Goal: Task Accomplishment & Management: Manage account settings

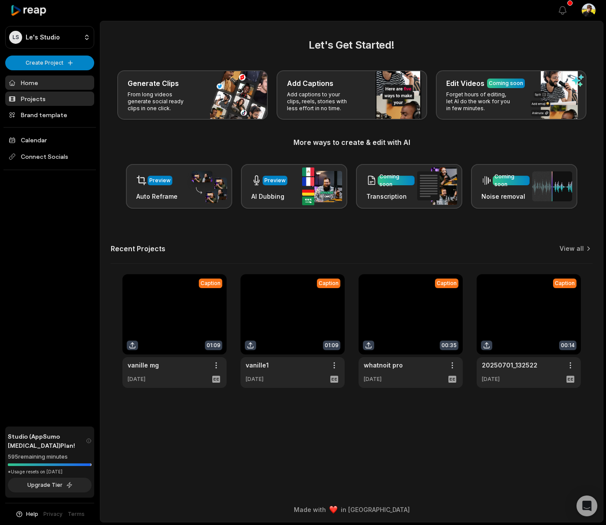
click at [59, 102] on link "Projects" at bounding box center [49, 99] width 89 height 14
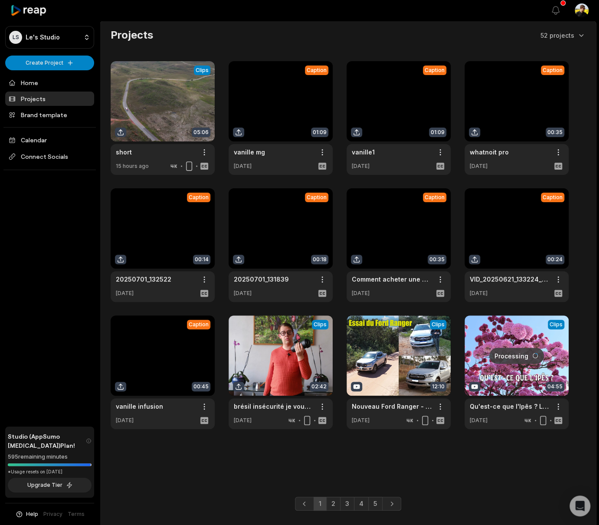
click at [56, 378] on div "LS Le's Studio Create Project Home Projects Brand template Calendar Connect Soc…" at bounding box center [50, 262] width 100 height 525
click at [365, 501] on link "4" at bounding box center [361, 504] width 15 height 14
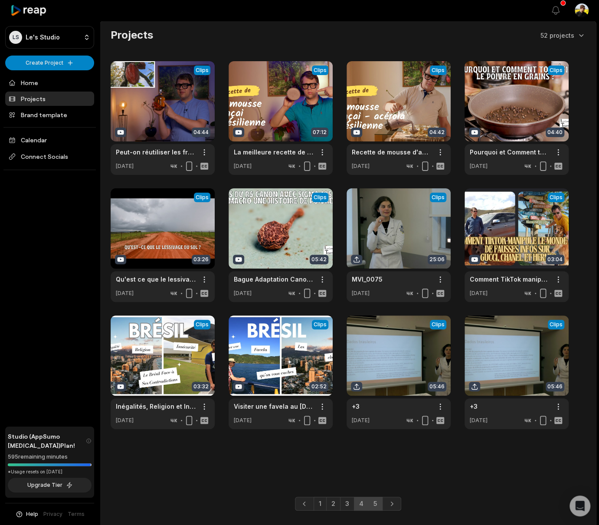
click at [377, 505] on link "5" at bounding box center [375, 504] width 14 height 14
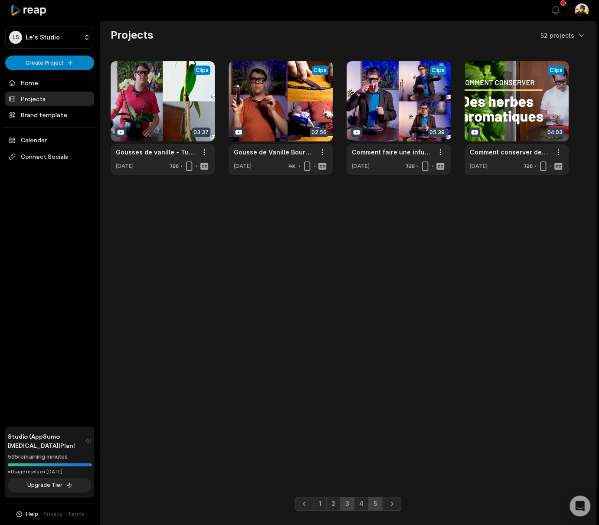
click at [351, 501] on link "3" at bounding box center [347, 504] width 14 height 14
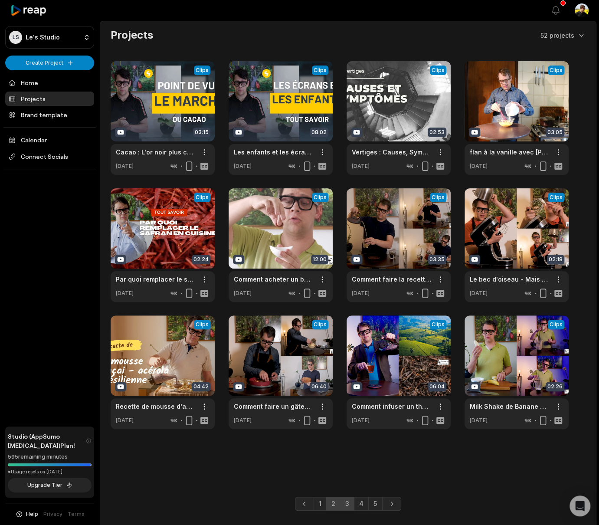
click at [337, 510] on link "2" at bounding box center [333, 504] width 14 height 14
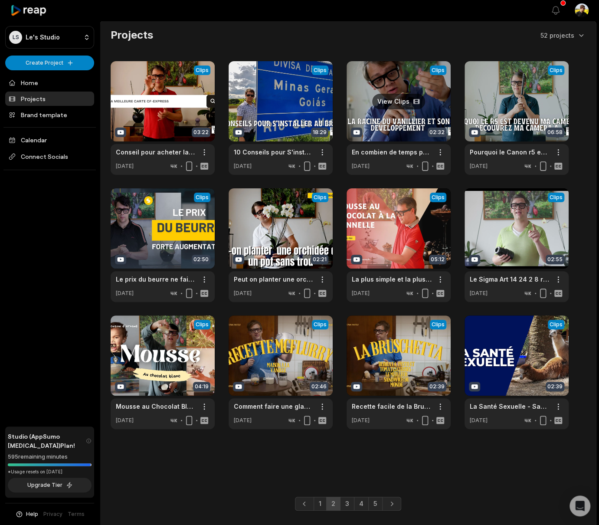
click at [364, 91] on link at bounding box center [399, 118] width 104 height 114
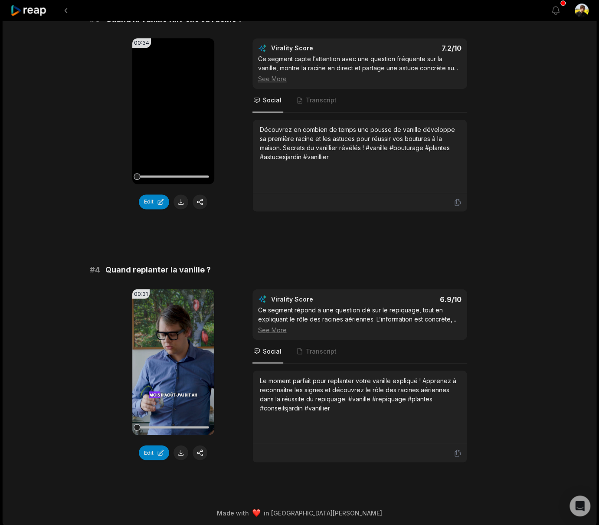
scroll to position [229, 0]
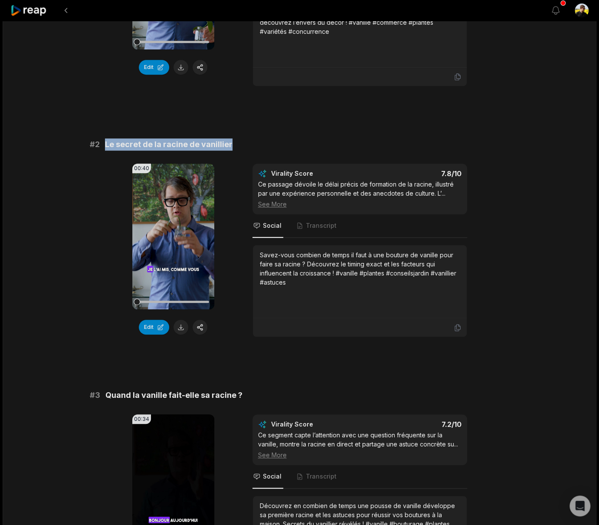
copy span "Le secret de la racine de vanillier"
drag, startPoint x: 250, startPoint y: 134, endPoint x: 106, endPoint y: 142, distance: 144.2
click at [106, 142] on div "# 1 Vanille : secrets et défis du marché 00:31 Your browser does not support mp…" at bounding box center [300, 359] width 420 height 960
click at [314, 266] on div "Savez-vous combien de temps il faut à une bouture de vanille pour faire sa raci…" at bounding box center [360, 268] width 200 height 36
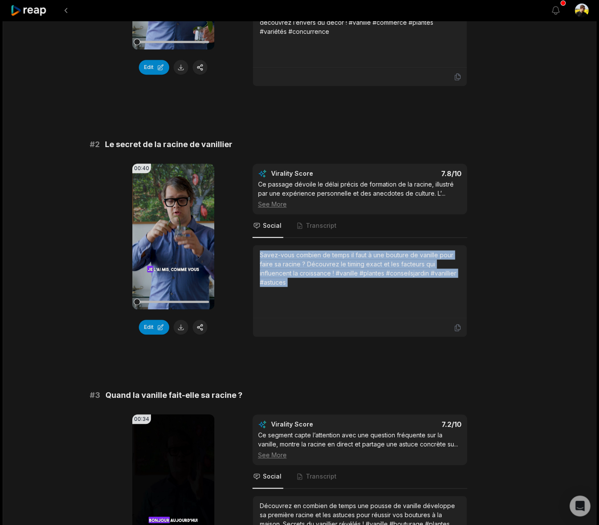
click at [314, 266] on div "Savez-vous combien de temps il faut à une bouture de vanille pour faire sa raci…" at bounding box center [360, 268] width 200 height 36
copy div "Savez-vous combien de temps il faut à une bouture de vanille pour faire sa raci…"
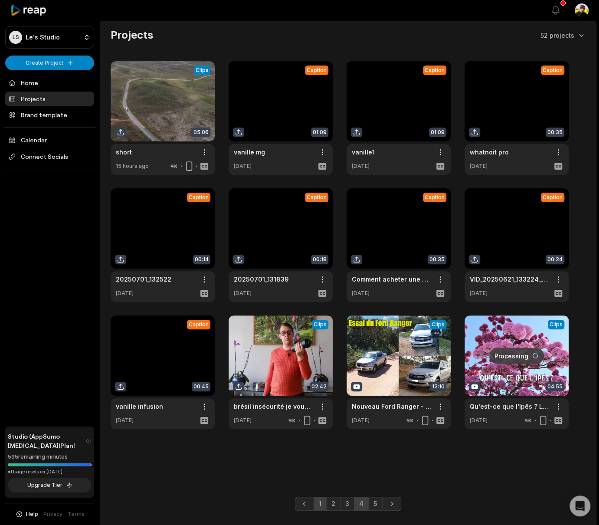
click at [358, 498] on link "4" at bounding box center [361, 504] width 15 height 14
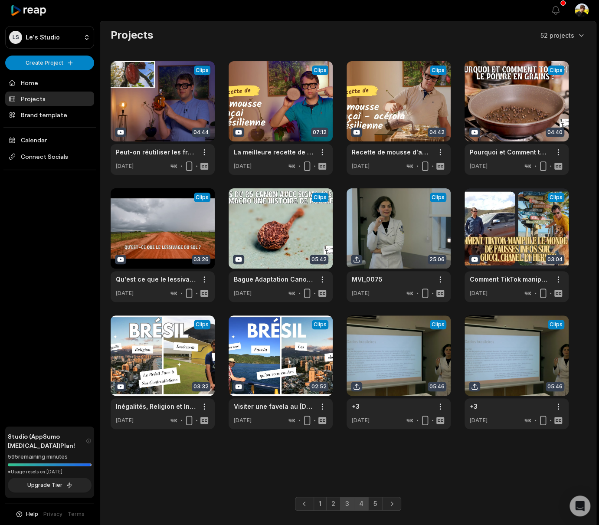
click at [350, 504] on link "3" at bounding box center [347, 504] width 14 height 14
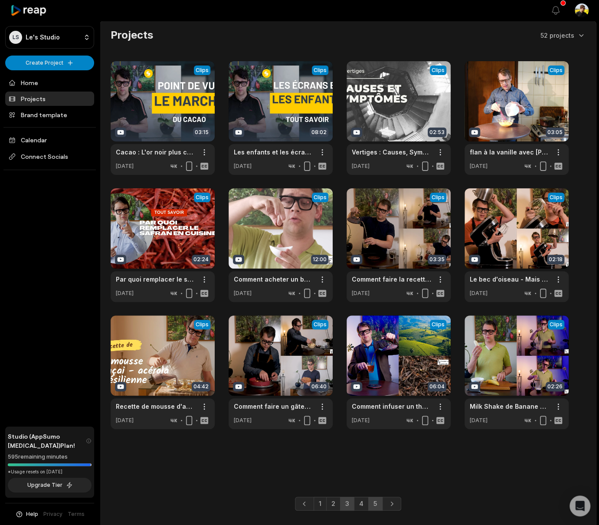
click at [377, 505] on link "5" at bounding box center [375, 504] width 14 height 14
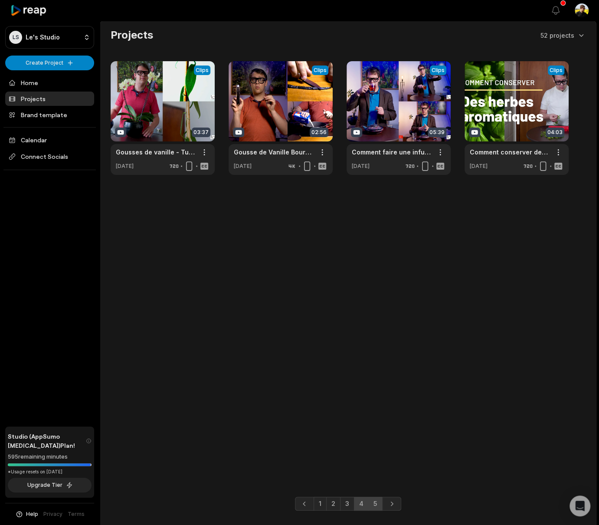
click at [367, 505] on link "4" at bounding box center [361, 504] width 15 height 14
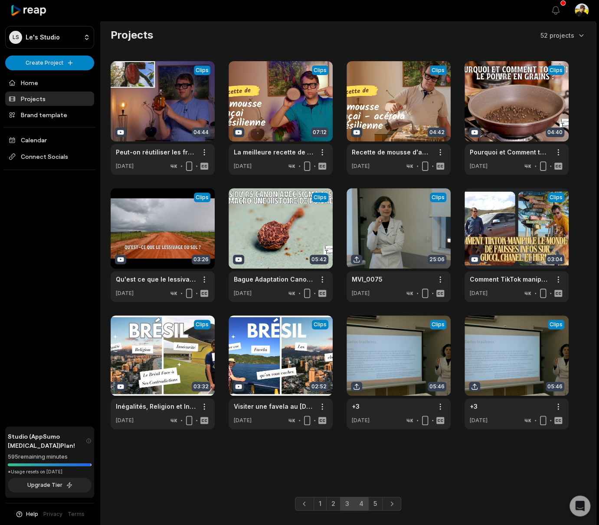
click at [348, 507] on link "3" at bounding box center [347, 504] width 14 height 14
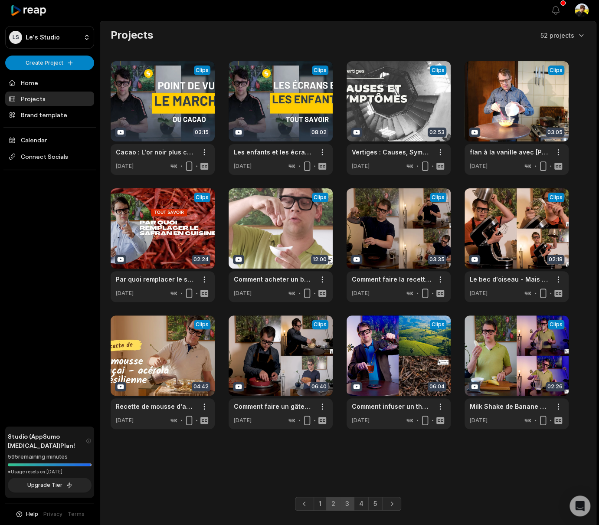
click at [334, 508] on link "2" at bounding box center [333, 504] width 14 height 14
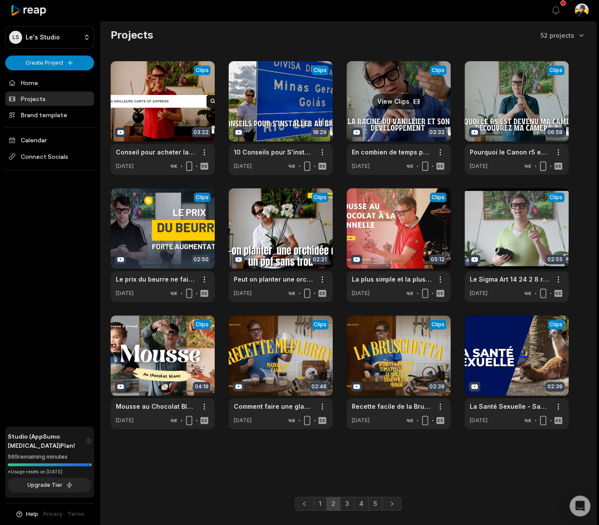
click at [435, 151] on link at bounding box center [399, 118] width 104 height 114
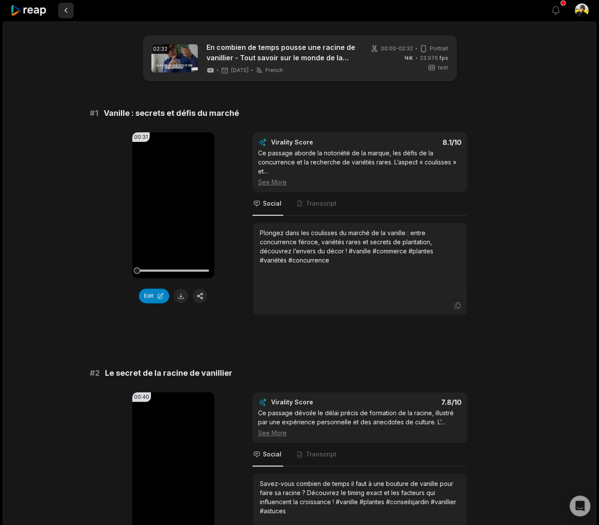
click at [64, 7] on button at bounding box center [66, 11] width 16 height 16
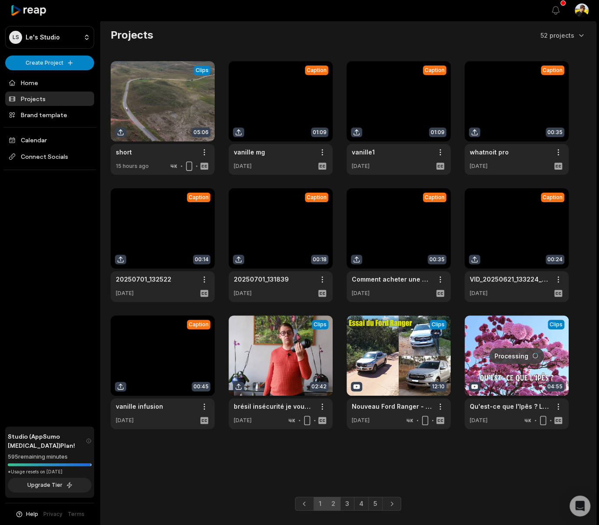
click at [332, 500] on link "2" at bounding box center [333, 504] width 14 height 14
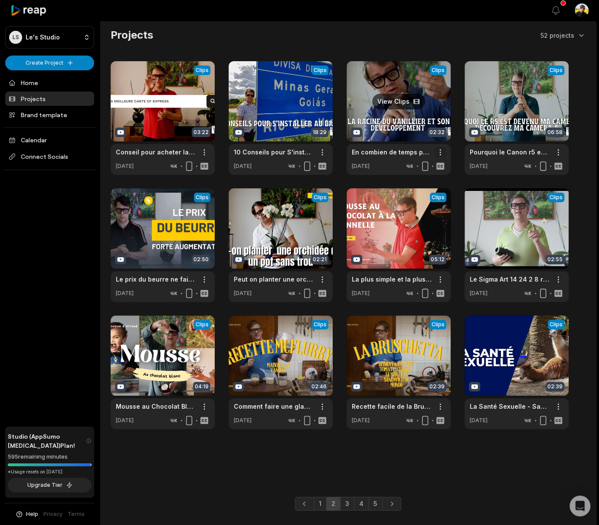
click at [439, 152] on html "LS Le's Studio Create Project Home Projects Brand template Calendar Connect Soc…" at bounding box center [299, 262] width 599 height 525
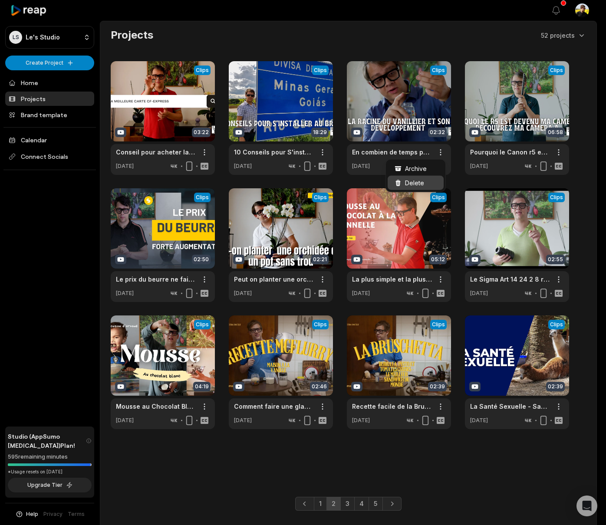
click at [425, 180] on div "Delete" at bounding box center [415, 183] width 56 height 14
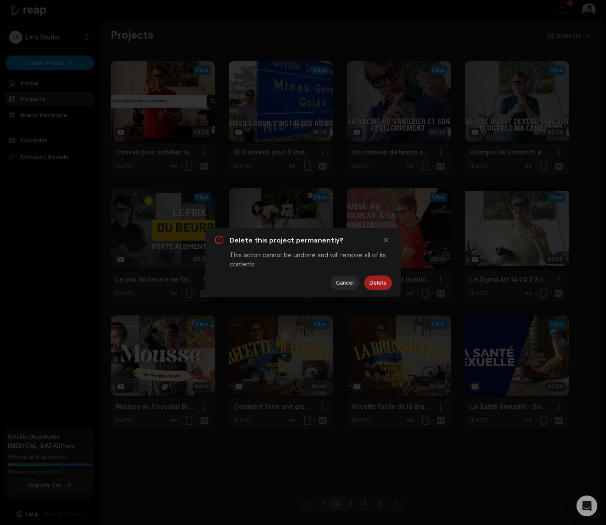
click at [384, 287] on button "Delete" at bounding box center [378, 282] width 28 height 15
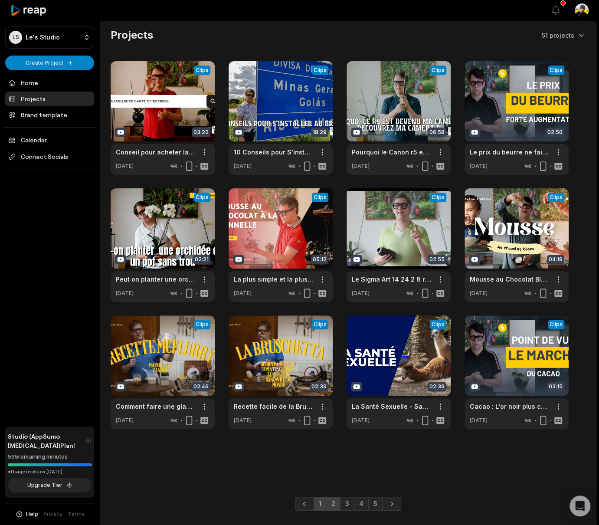
click at [319, 508] on link "1" at bounding box center [320, 504] width 13 height 14
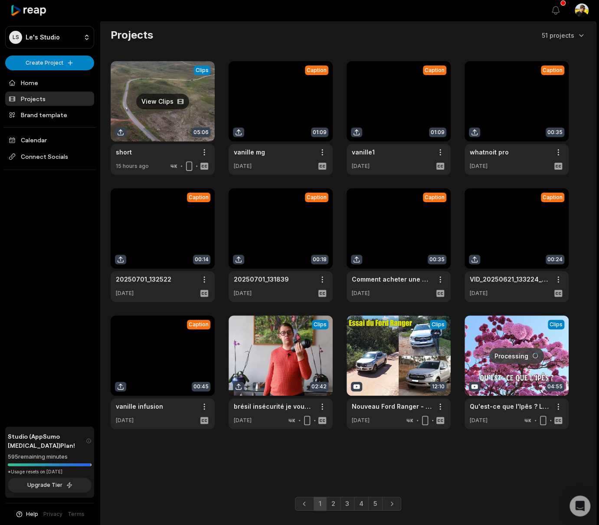
click at [136, 124] on link at bounding box center [163, 118] width 104 height 114
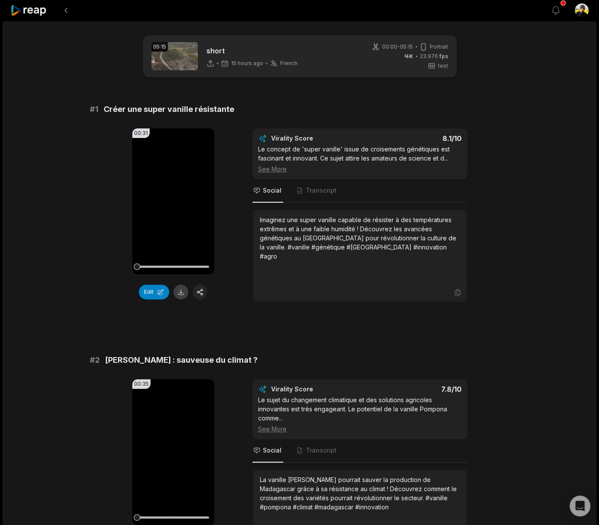
click at [184, 298] on div "Edit" at bounding box center [173, 292] width 82 height 15
